Goal: Information Seeking & Learning: Learn about a topic

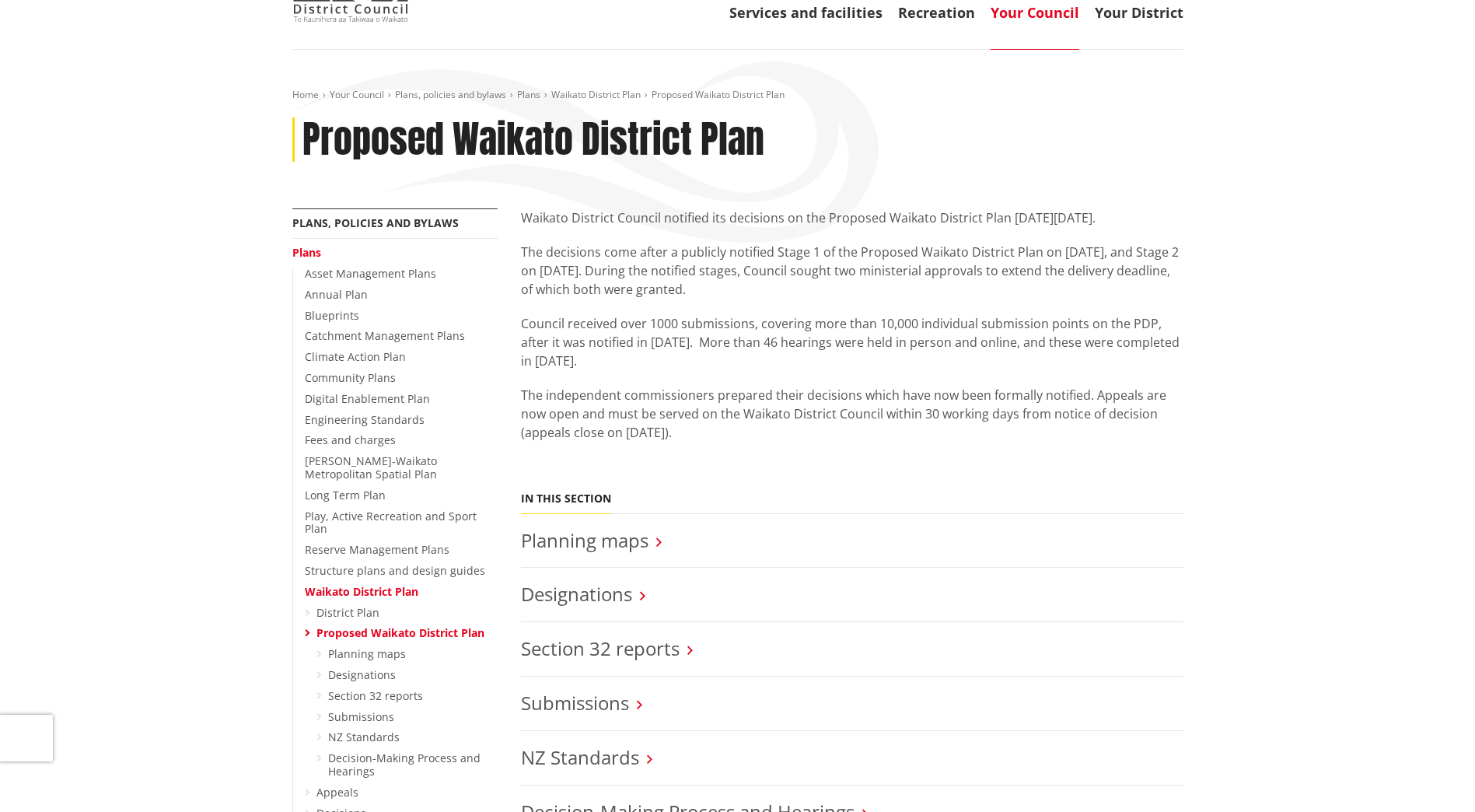
scroll to position [155, 0]
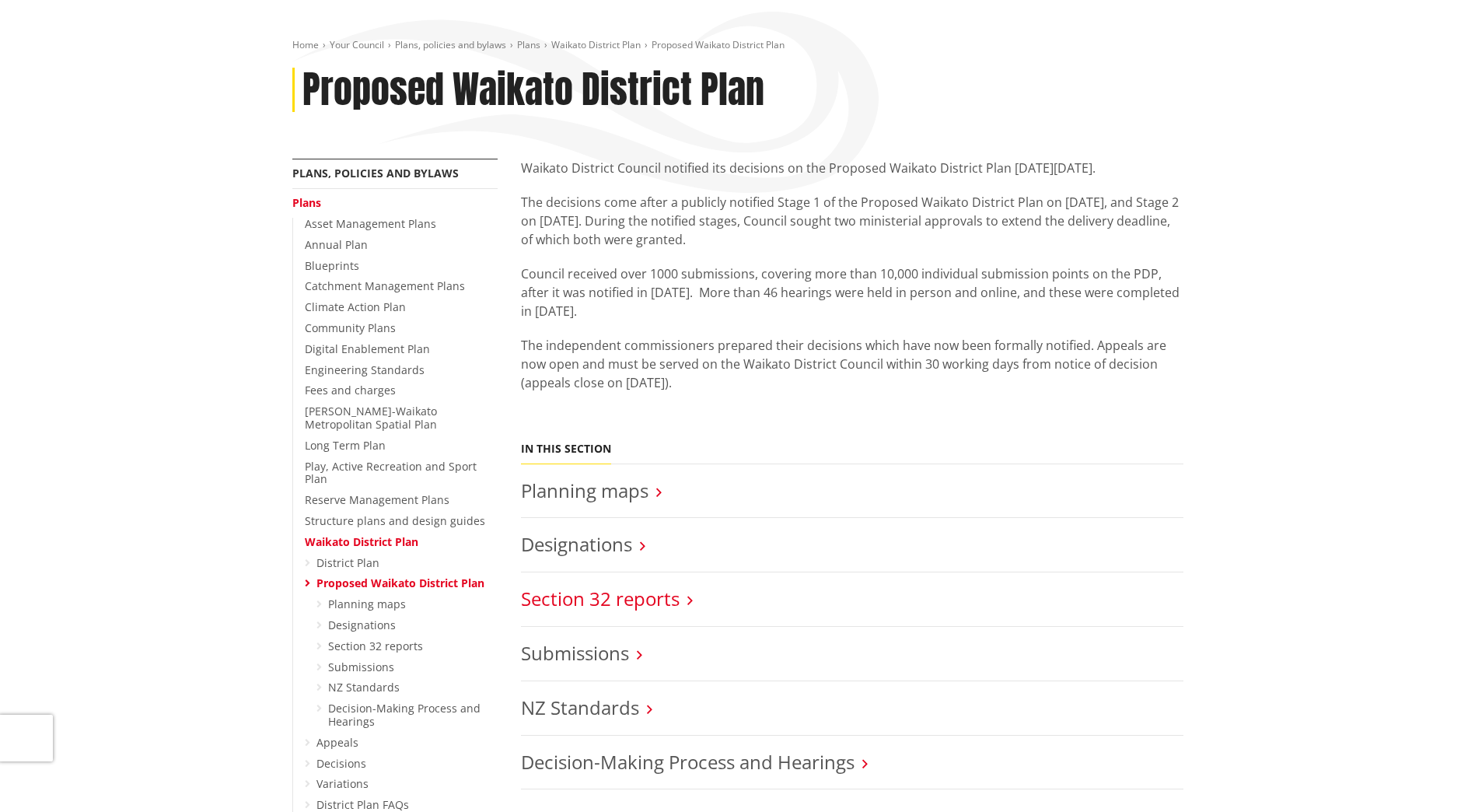
click at [667, 605] on link "Section 32 reports" at bounding box center [600, 598] width 158 height 26
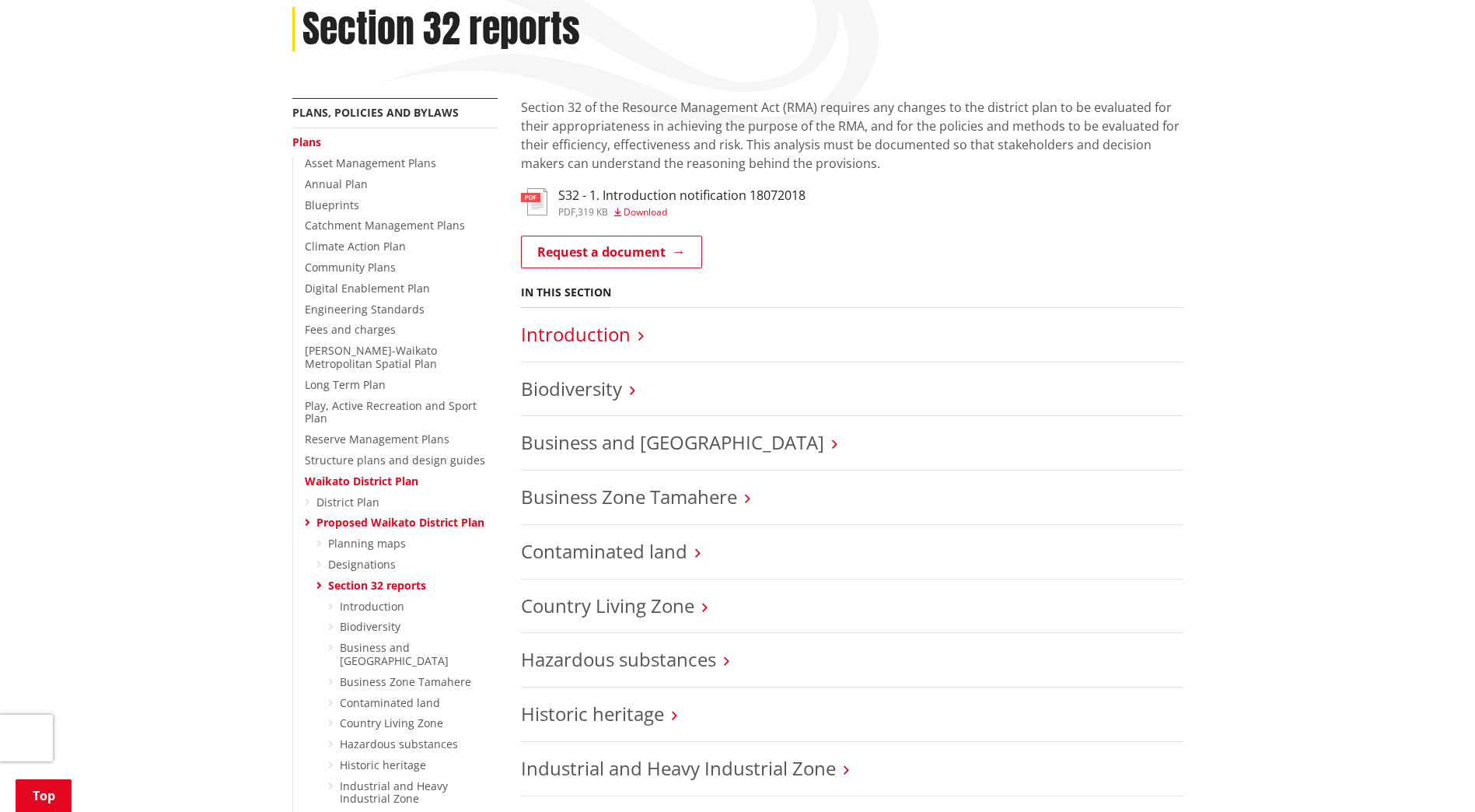
scroll to position [155, 0]
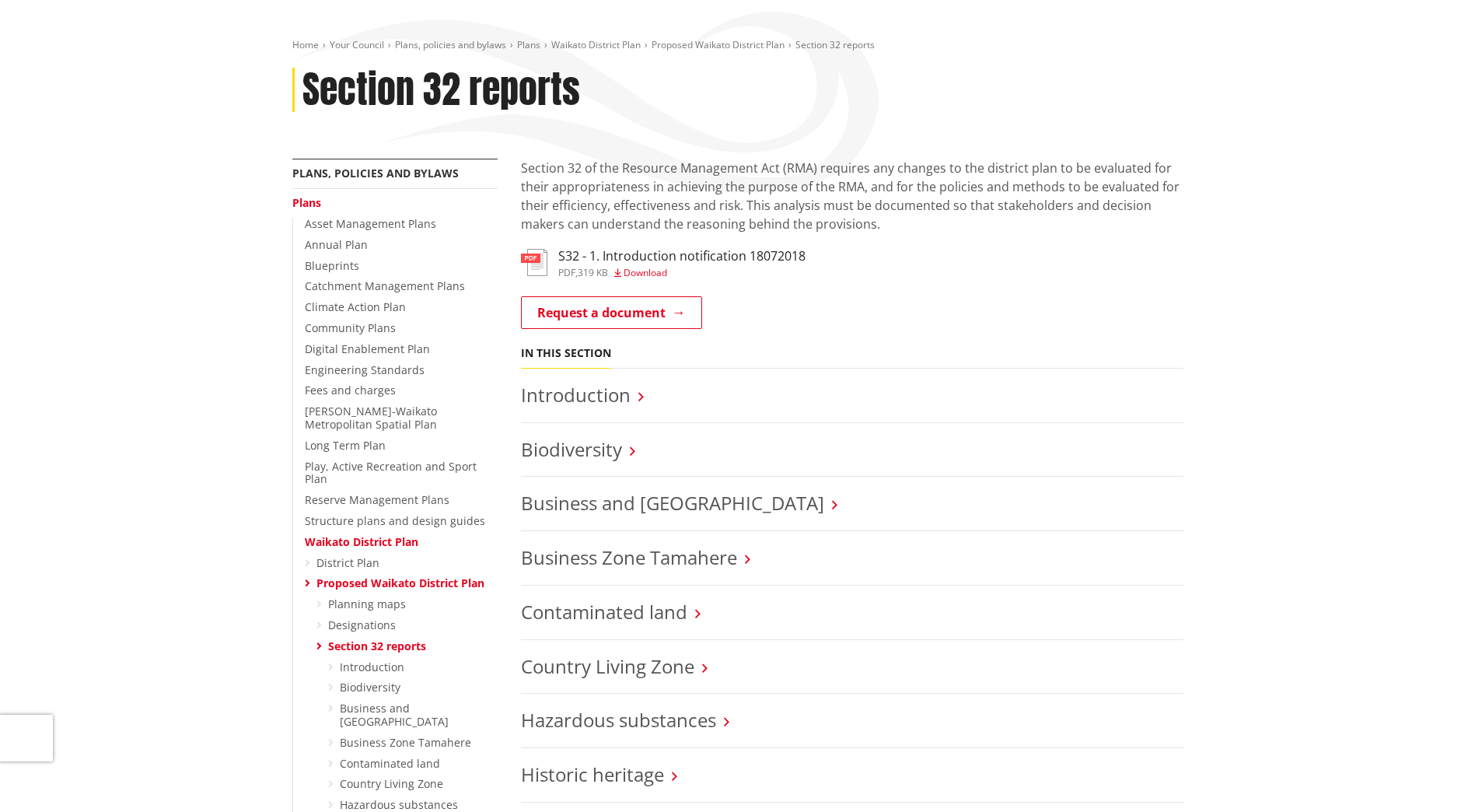
click at [639, 273] on span "Download" at bounding box center [645, 272] width 44 height 13
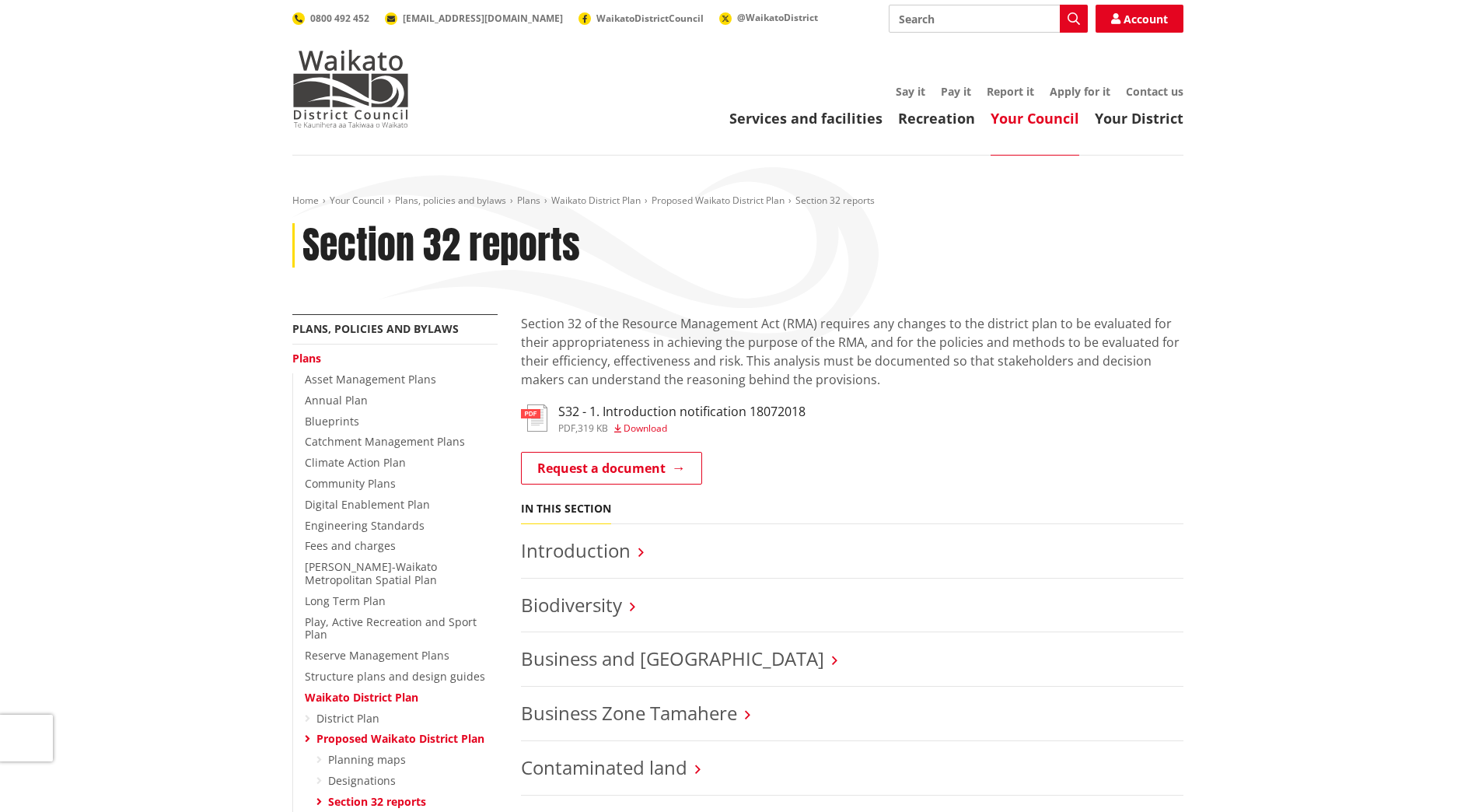
scroll to position [155, 0]
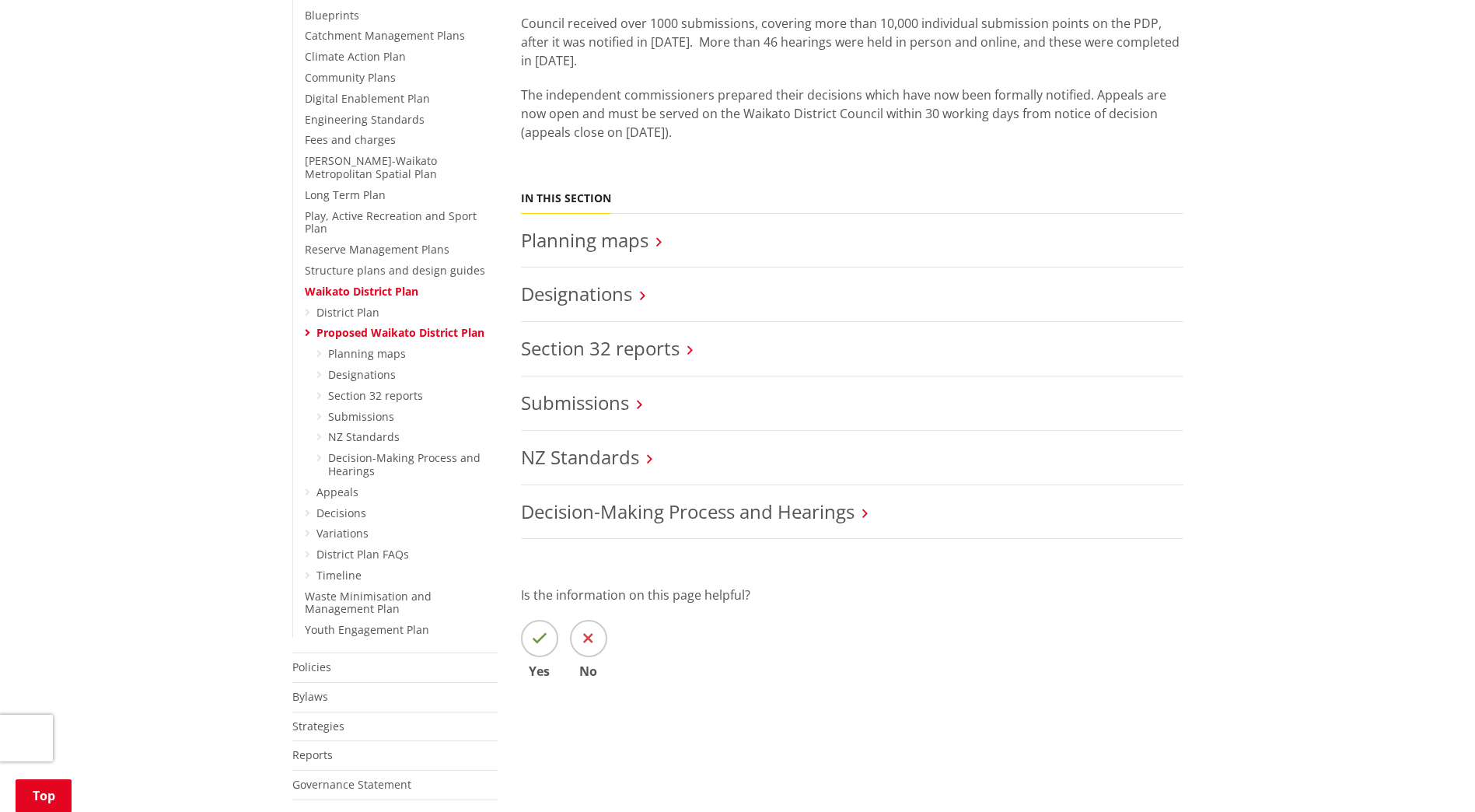
scroll to position [311, 0]
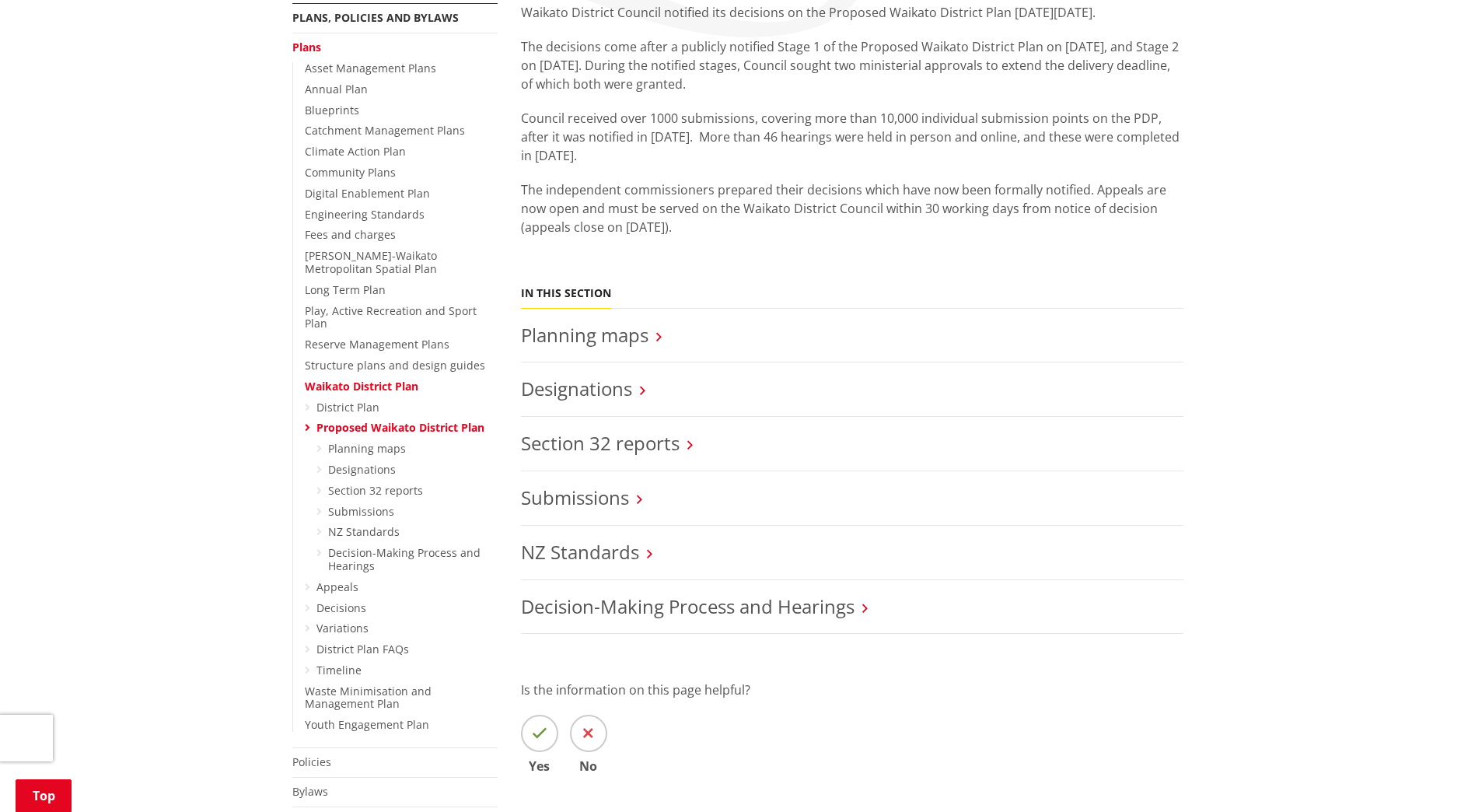
click at [307, 422] on icon at bounding box center [307, 427] width 5 height 11
click at [601, 337] on link "Planning maps" at bounding box center [584, 335] width 127 height 26
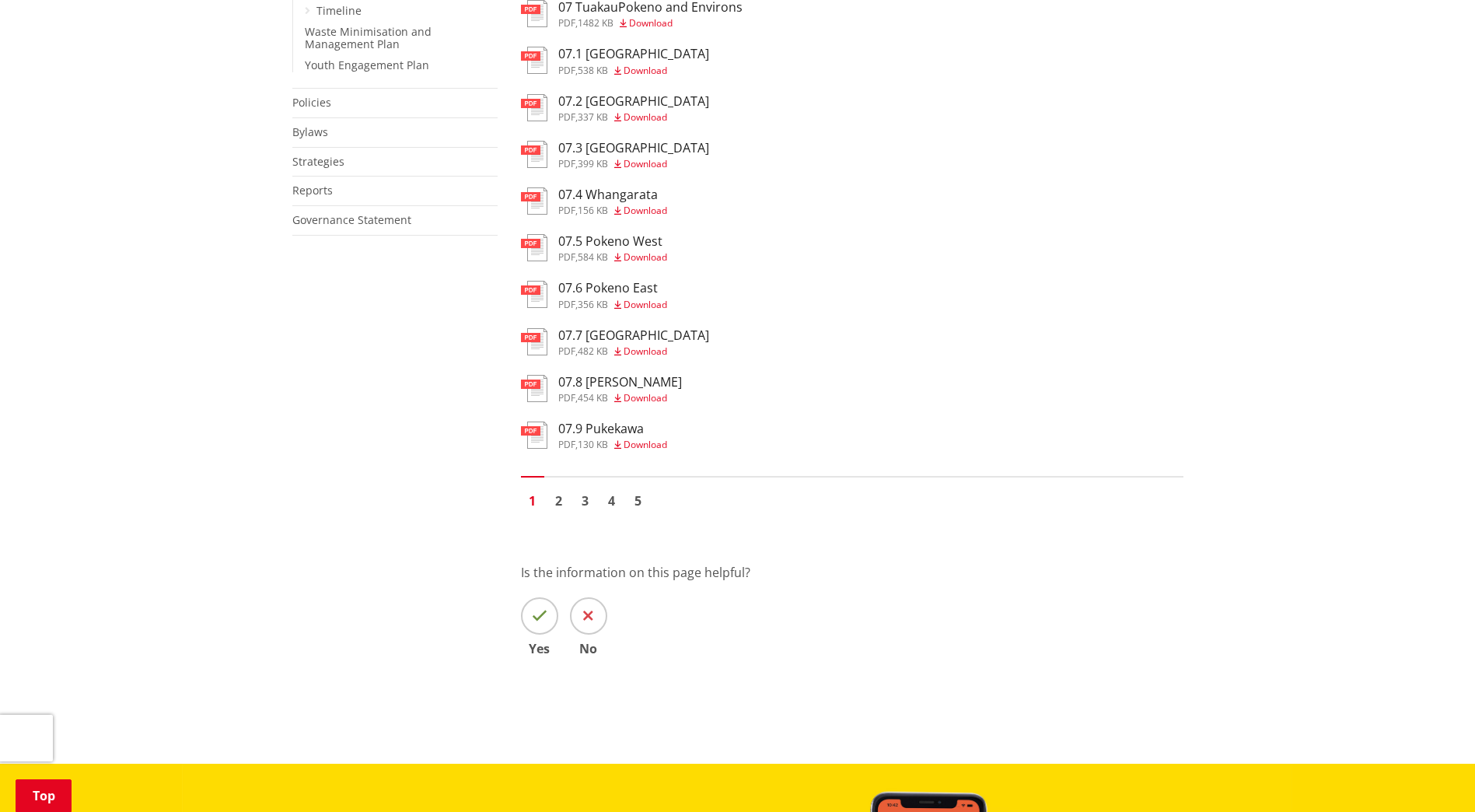
scroll to position [933, 0]
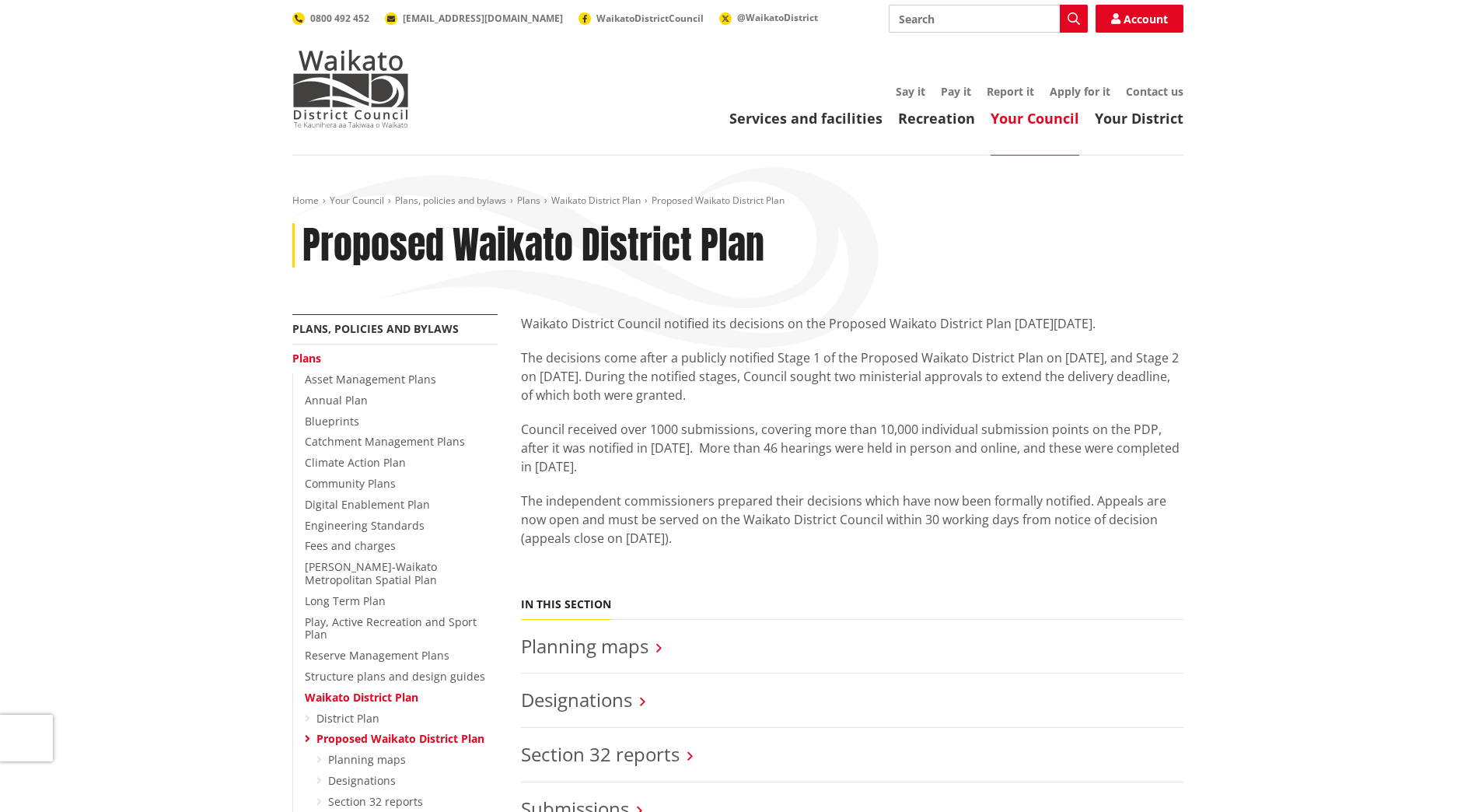
scroll to position [311, 0]
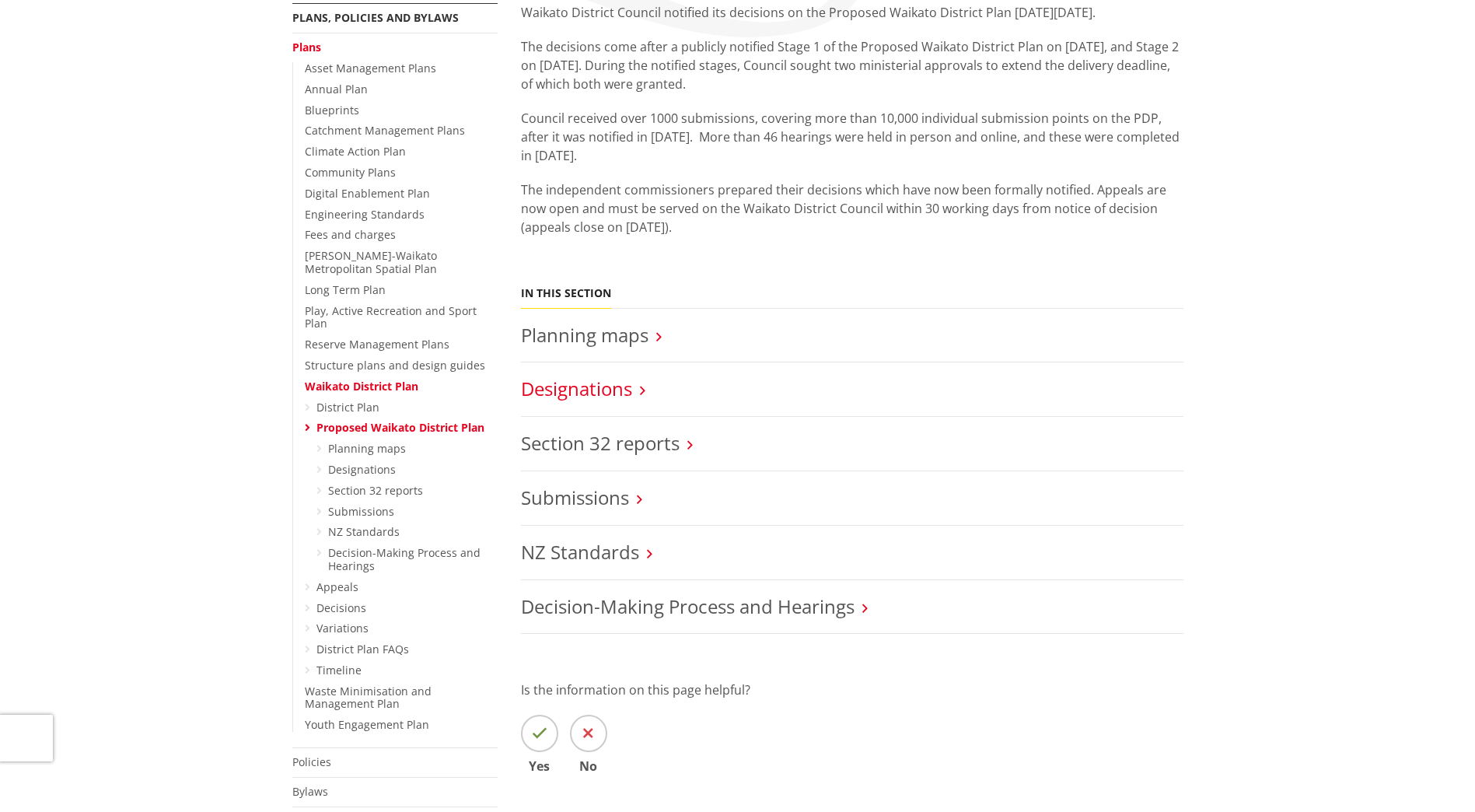
click at [564, 391] on link "Designations" at bounding box center [576, 388] width 112 height 26
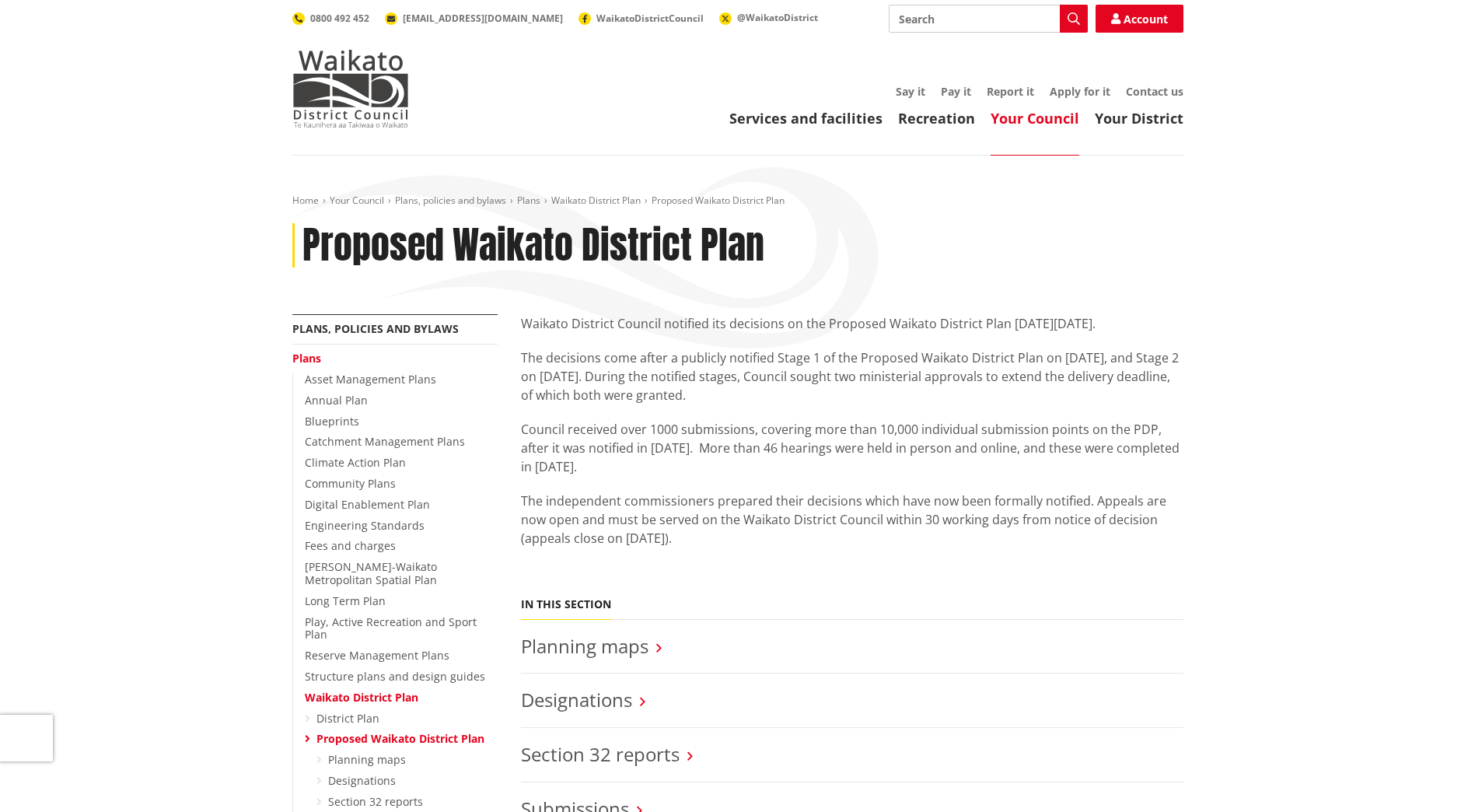
scroll to position [311, 0]
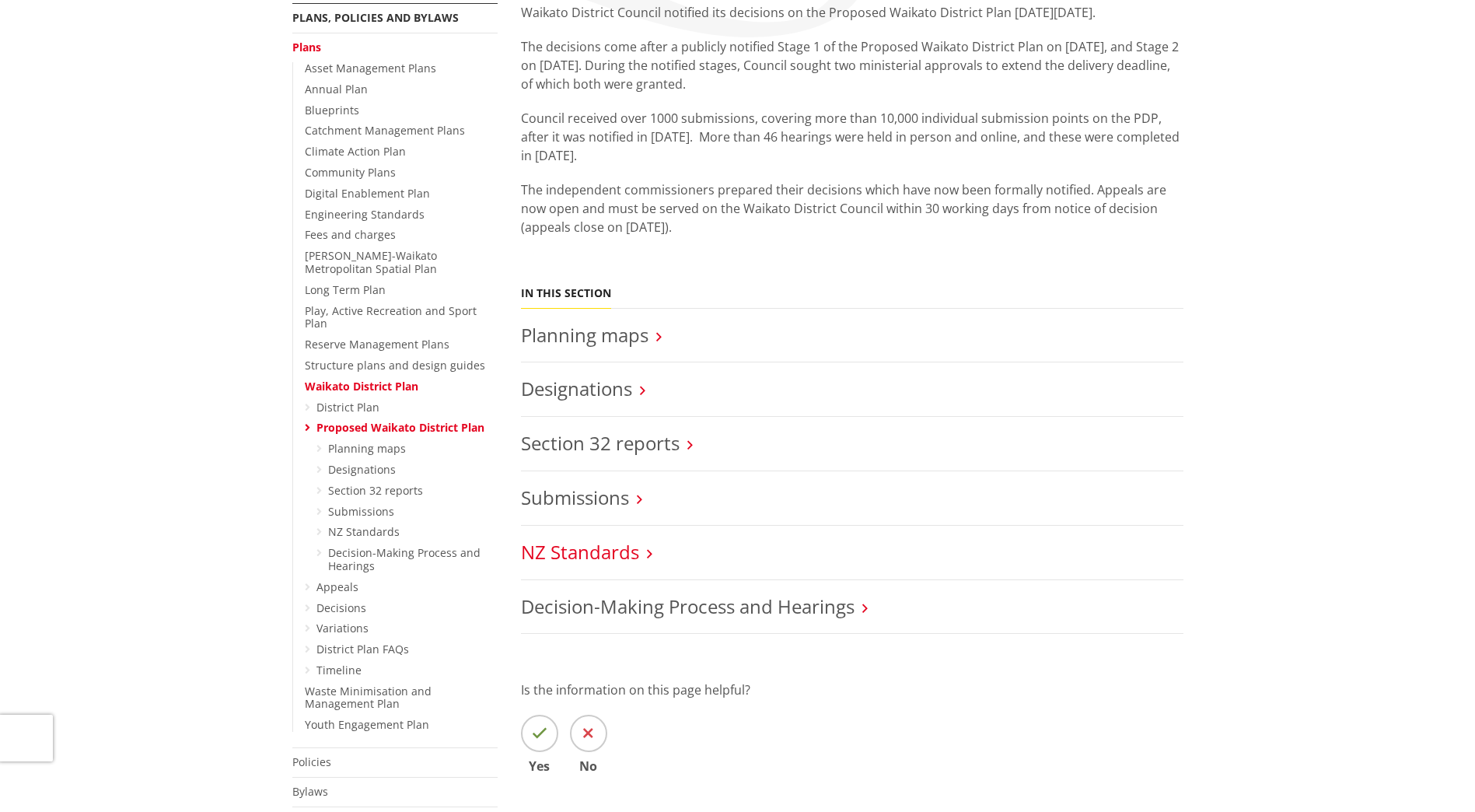
click at [590, 553] on link "NZ Standards" at bounding box center [580, 551] width 119 height 26
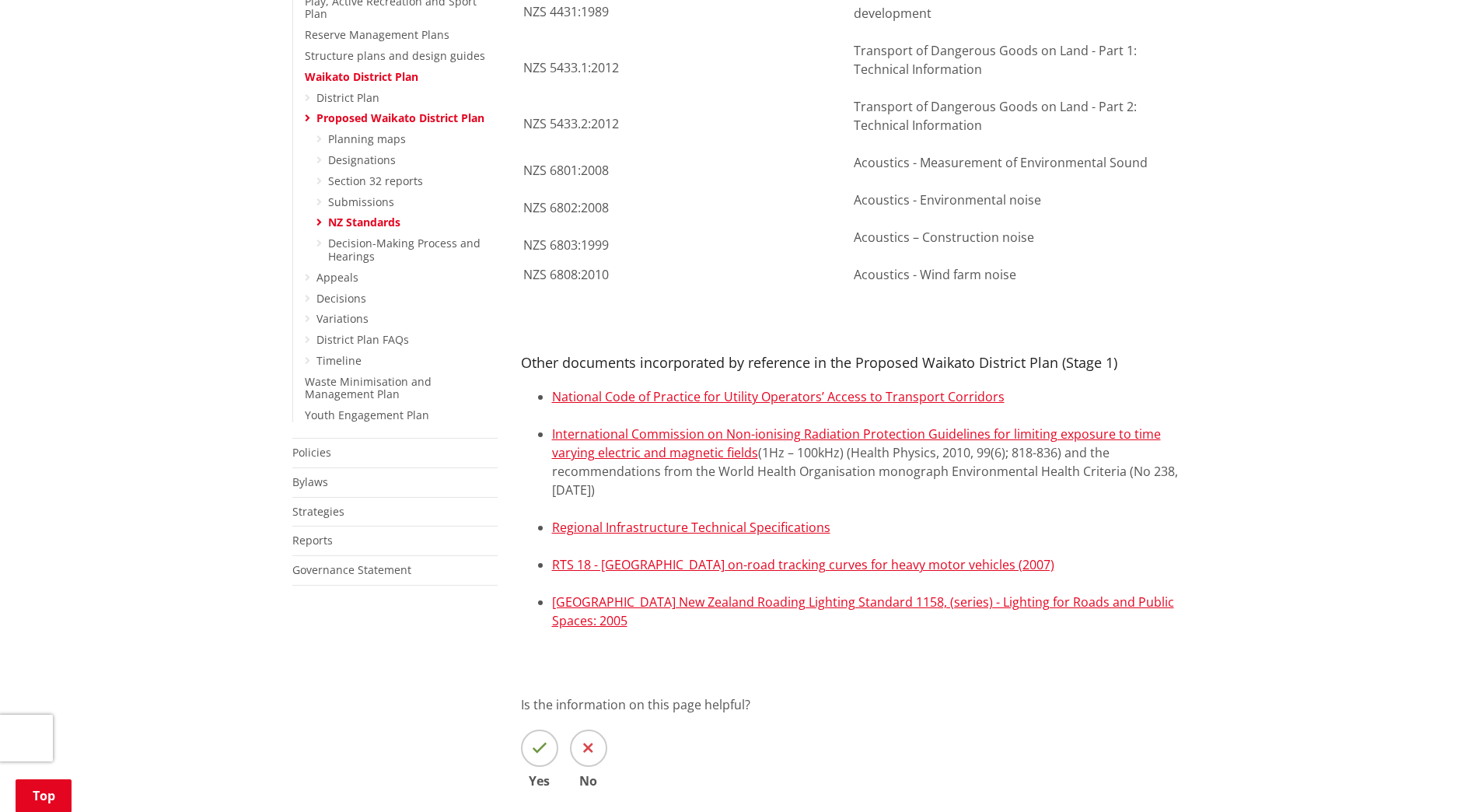
scroll to position [622, 0]
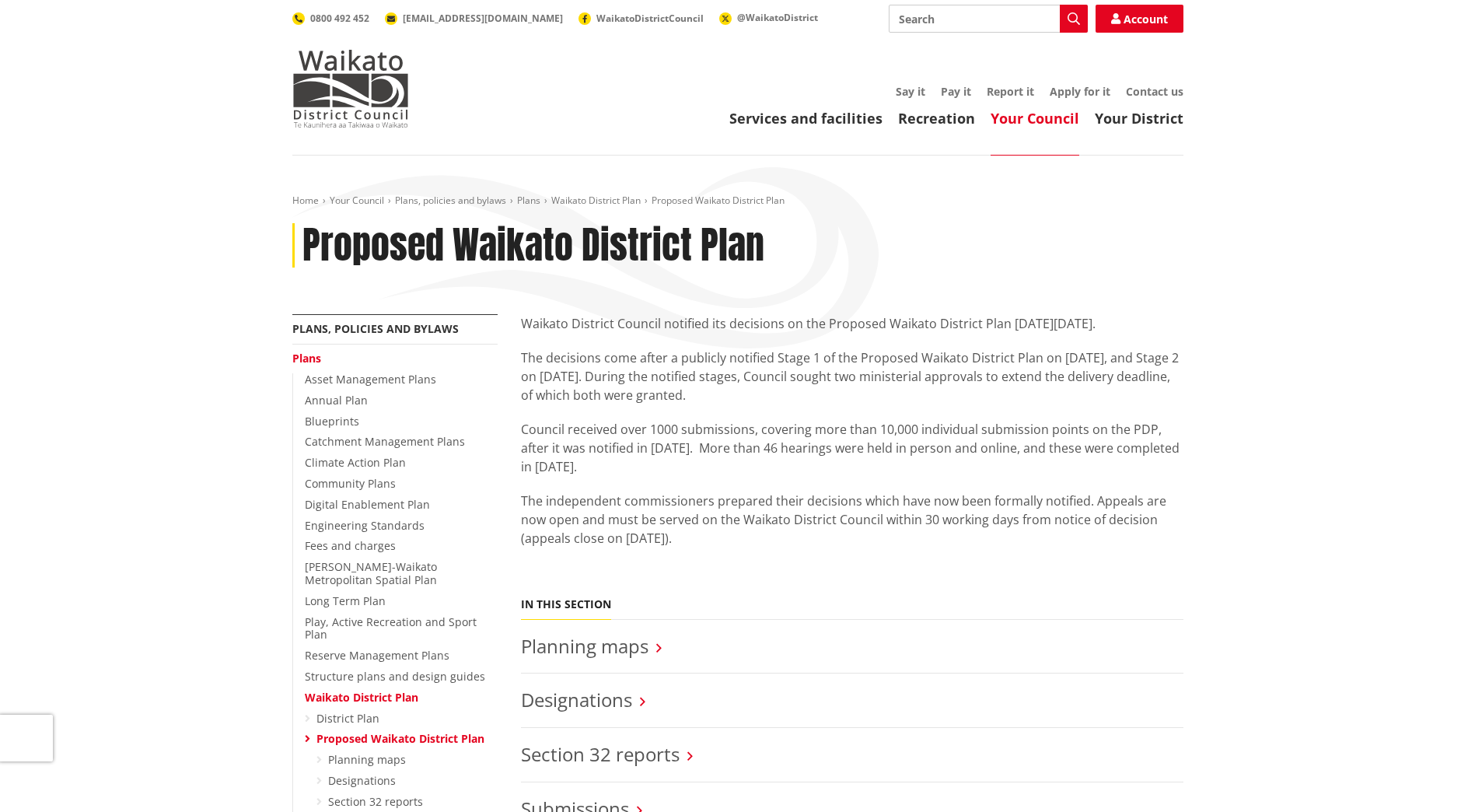
scroll to position [311, 0]
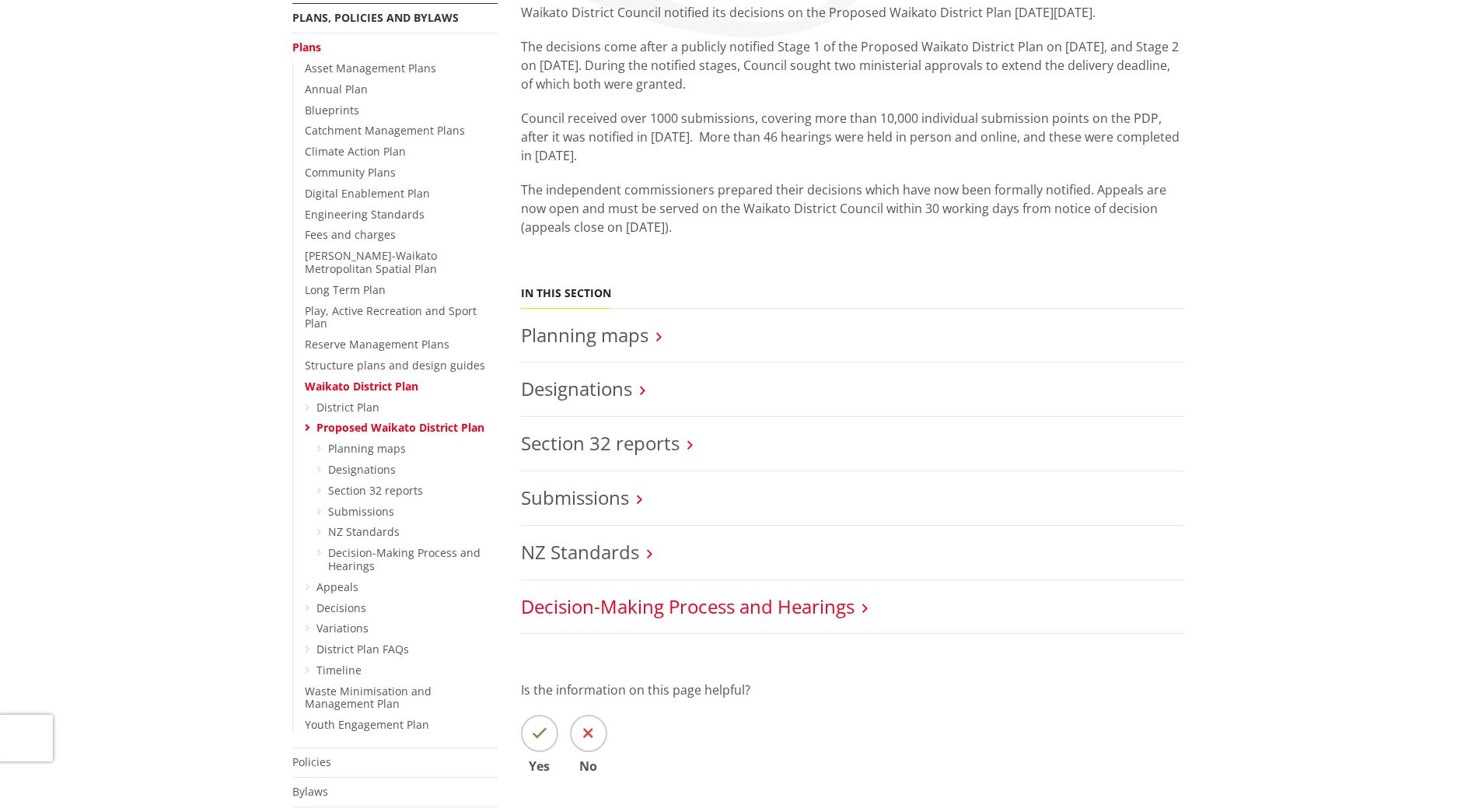
click at [628, 605] on link "Decision-Making Process and Hearings" at bounding box center [688, 606] width 334 height 26
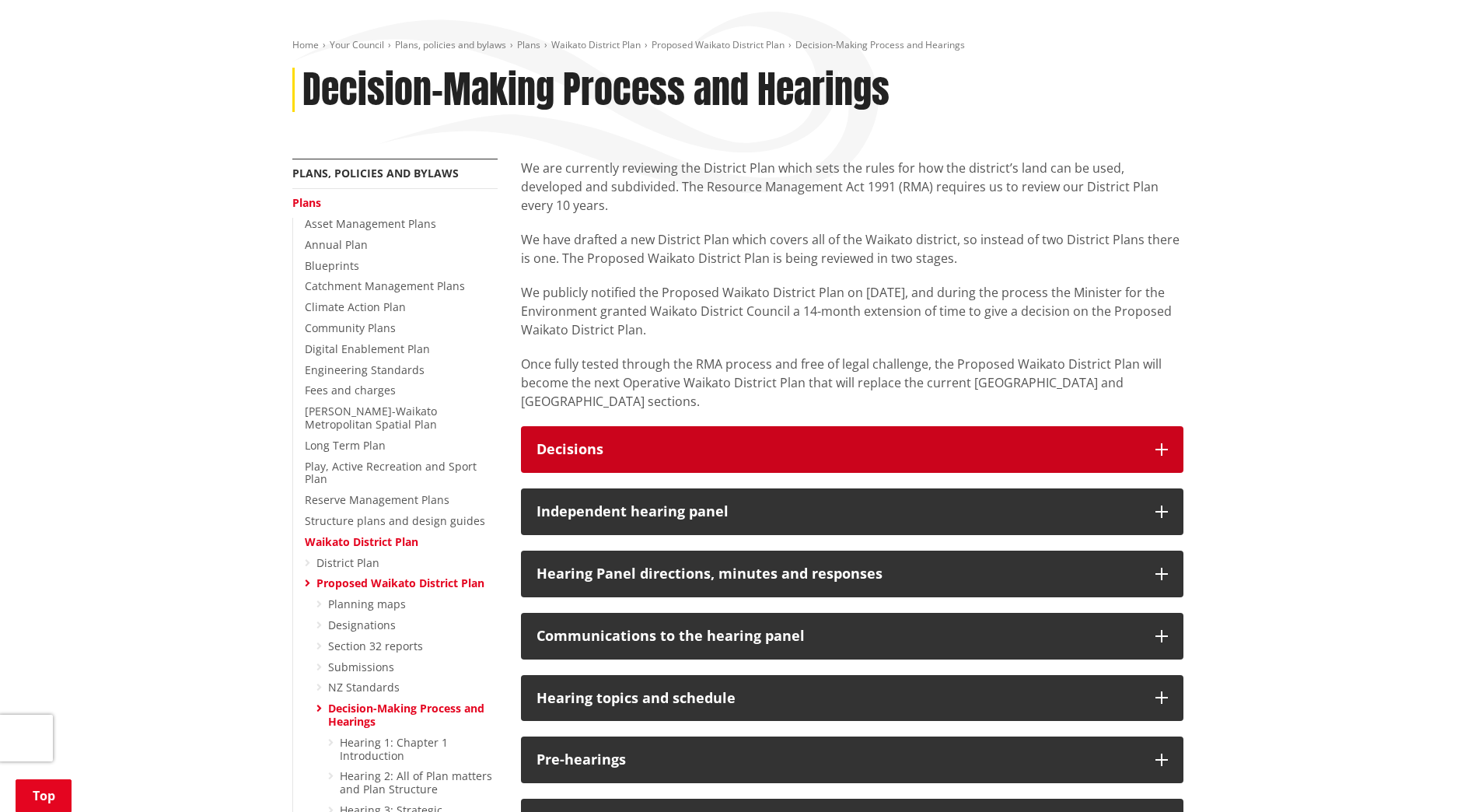
scroll to position [311, 0]
